Goal: Information Seeking & Learning: Learn about a topic

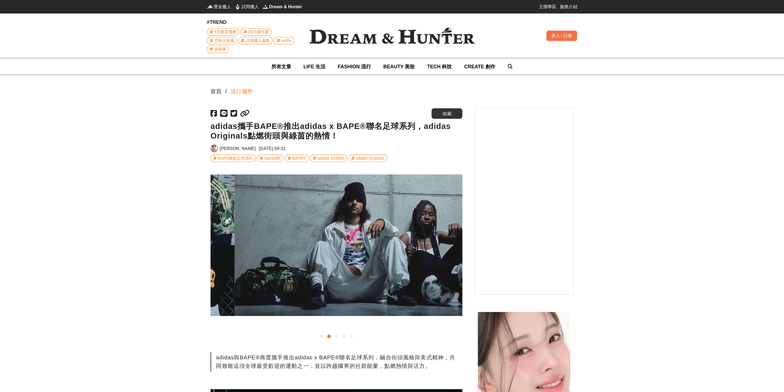
scroll to position [0, 224]
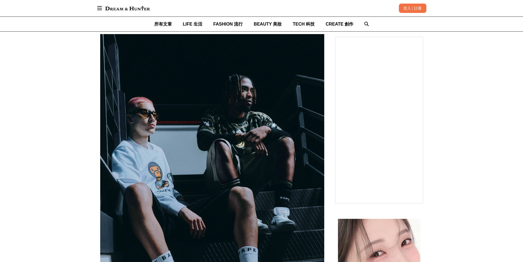
scroll to position [426, 0]
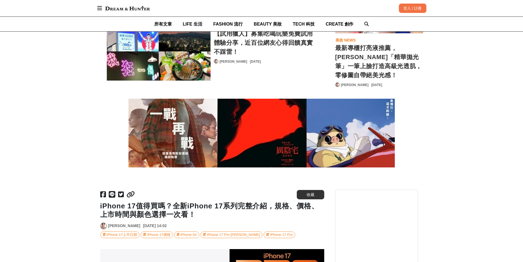
scroll to position [1820, 0]
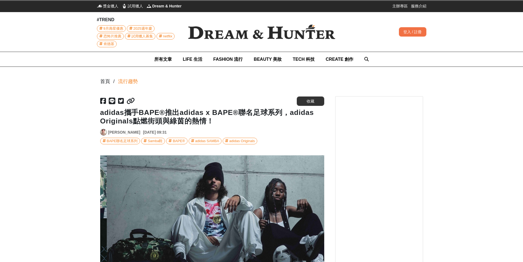
scroll to position [0, 224]
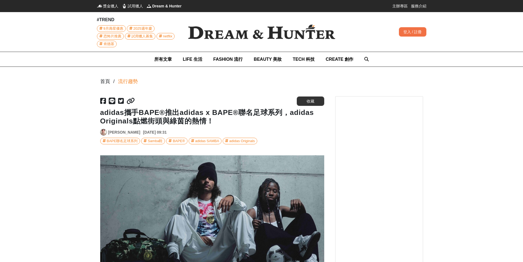
click at [102, 101] on icon at bounding box center [103, 100] width 6 height 7
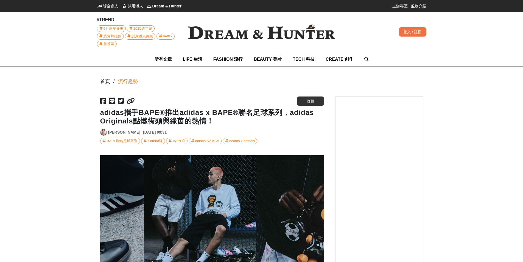
scroll to position [0, 0]
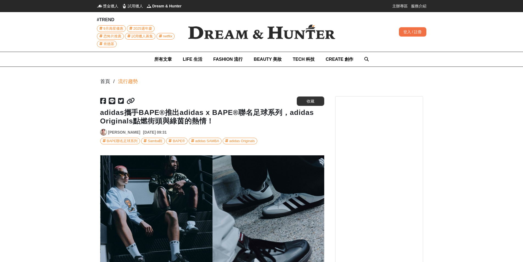
scroll to position [0, 672]
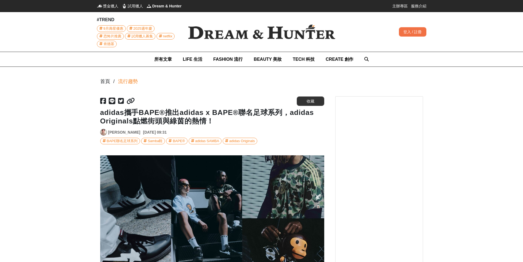
click at [105, 100] on icon at bounding box center [103, 100] width 6 height 7
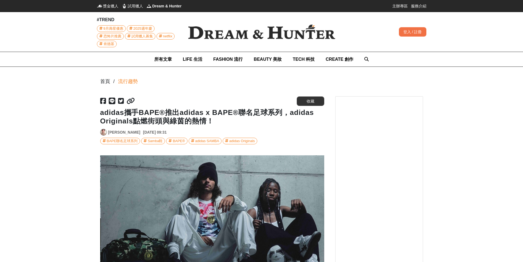
scroll to position [0, 224]
click at [128, 100] on icon at bounding box center [131, 100] width 8 height 7
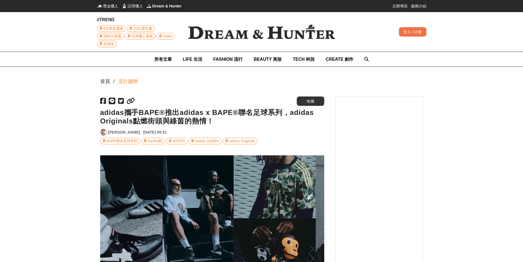
scroll to position [0, 0]
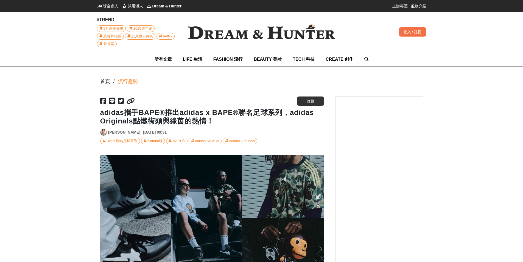
click at [221, 33] on img at bounding box center [261, 32] width 165 height 32
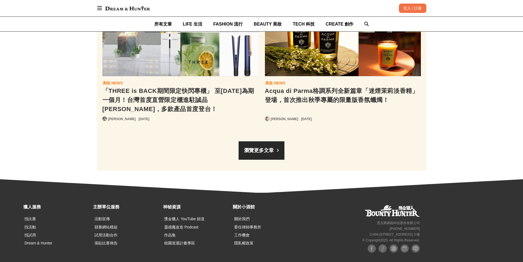
scroll to position [0, 54]
click at [405, 244] on img at bounding box center [405, 248] width 8 height 8
